Goal: Task Accomplishment & Management: Manage account settings

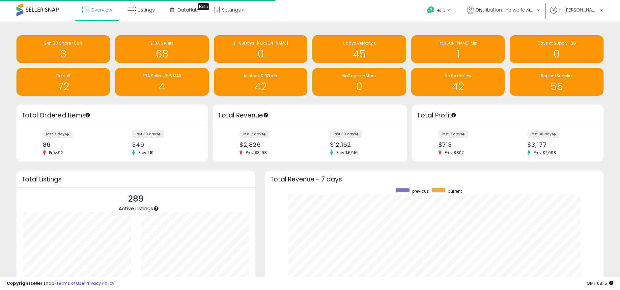
scroll to position [125, 325]
click at [510, 6] on link "Distribution line worldwide ([GEOGRAPHIC_DATA])" at bounding box center [503, 10] width 82 height 21
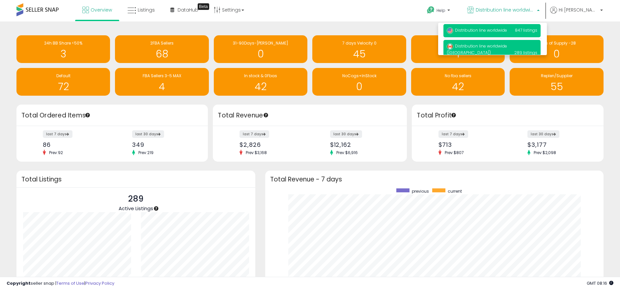
click at [481, 35] on p "Distribution line worldwide 847 listings" at bounding box center [491, 30] width 97 height 13
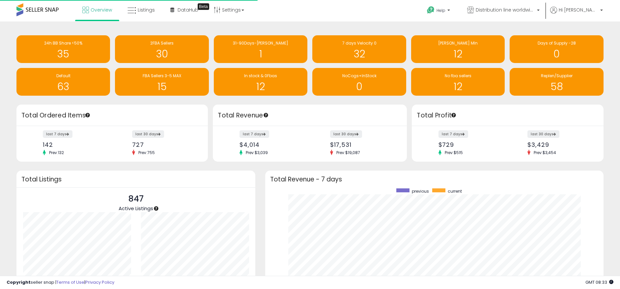
scroll to position [125, 325]
click at [507, 12] on span "Distribution line worldwide" at bounding box center [505, 10] width 59 height 7
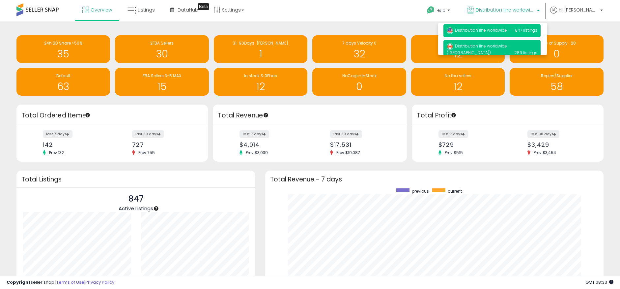
click at [500, 45] on span "Distribution line worldwide ([GEOGRAPHIC_DATA])" at bounding box center [477, 49] width 60 height 12
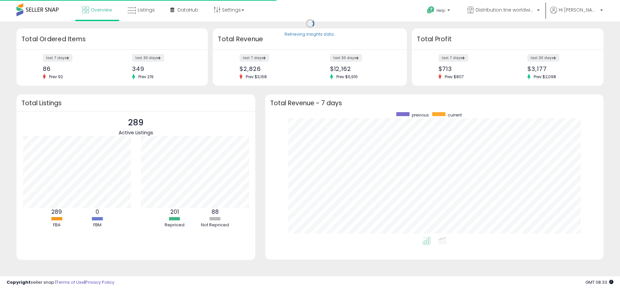
scroll to position [125, 325]
